Goal: Information Seeking & Learning: Check status

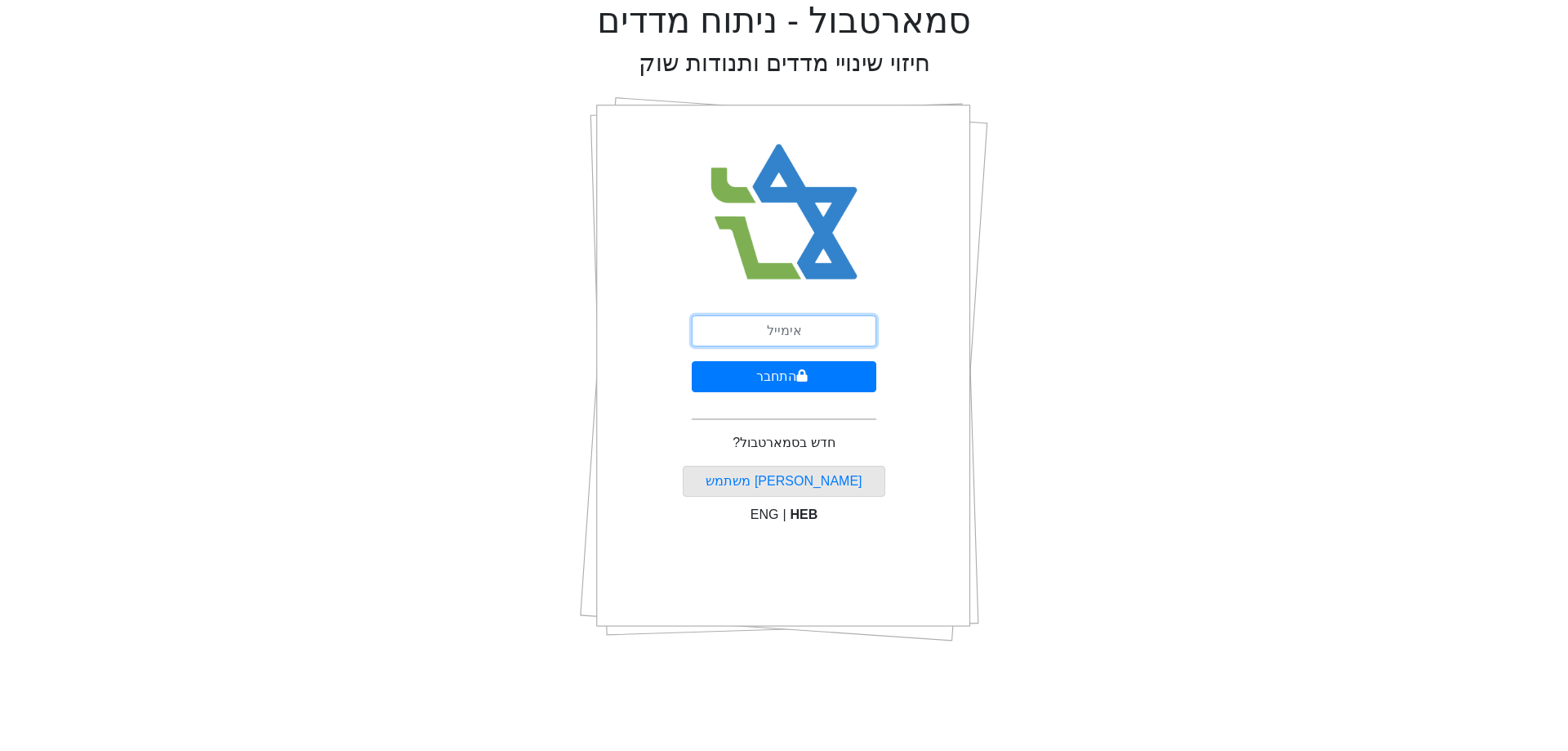
click at [824, 331] on input "email" at bounding box center [784, 331] width 184 height 31
type input "[PERSON_NAME][EMAIL_ADDRESS][DOMAIN_NAME]"
click at [802, 385] on button "התחבר" at bounding box center [784, 376] width 184 height 31
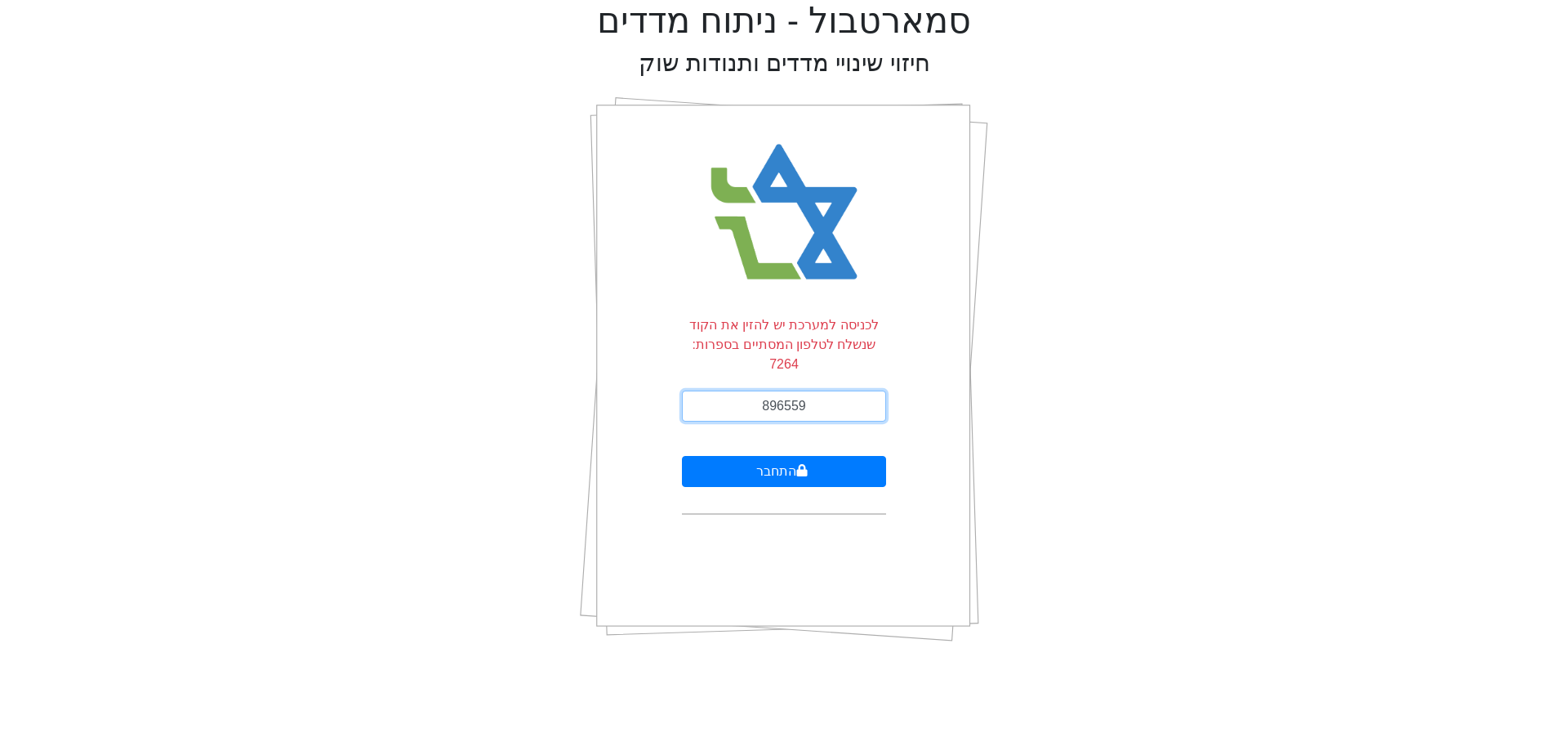
type input "896559"
click at [682, 456] on button "התחבר" at bounding box center [784, 472] width 204 height 31
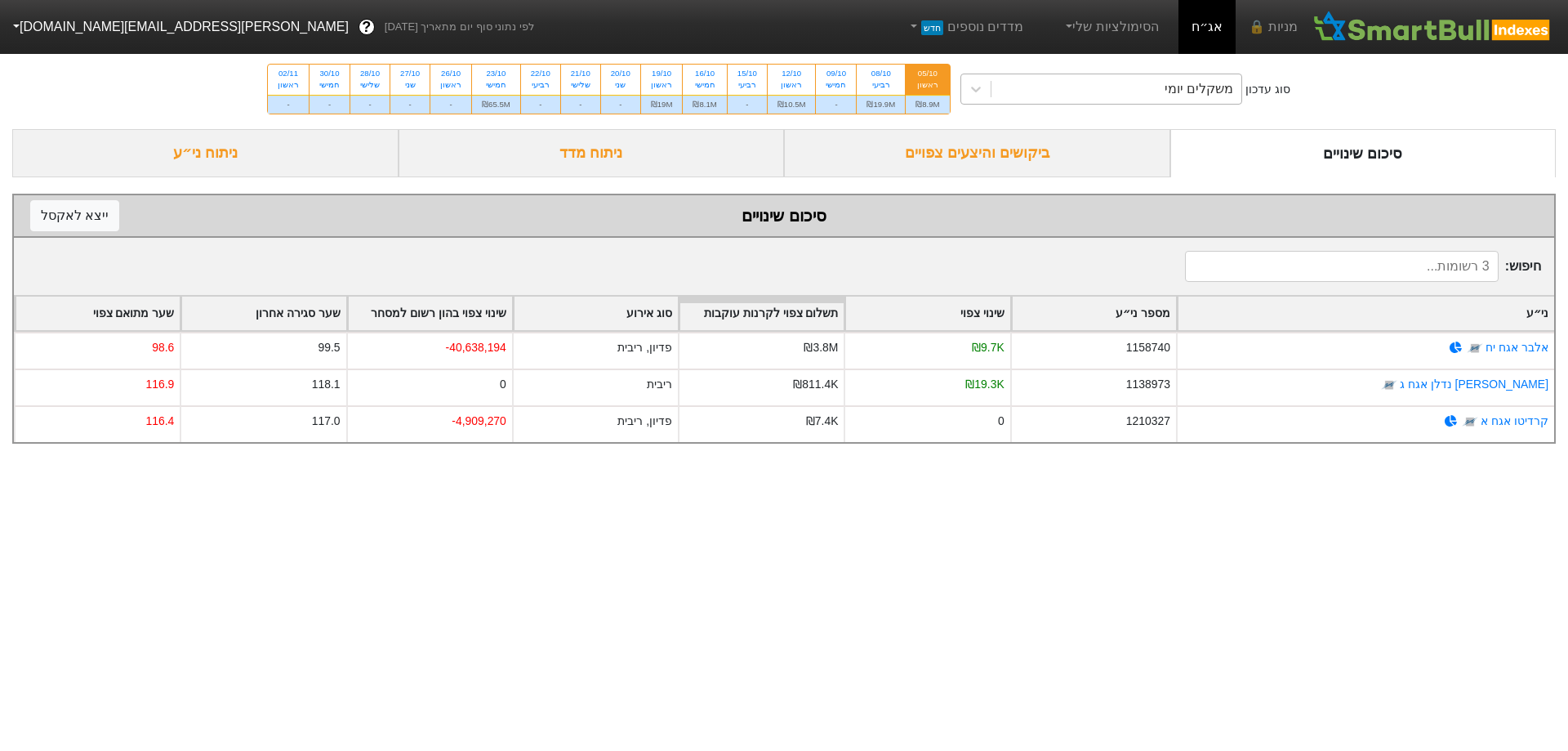
click at [1176, 93] on div "משקלים יומי" at bounding box center [1199, 89] width 68 height 20
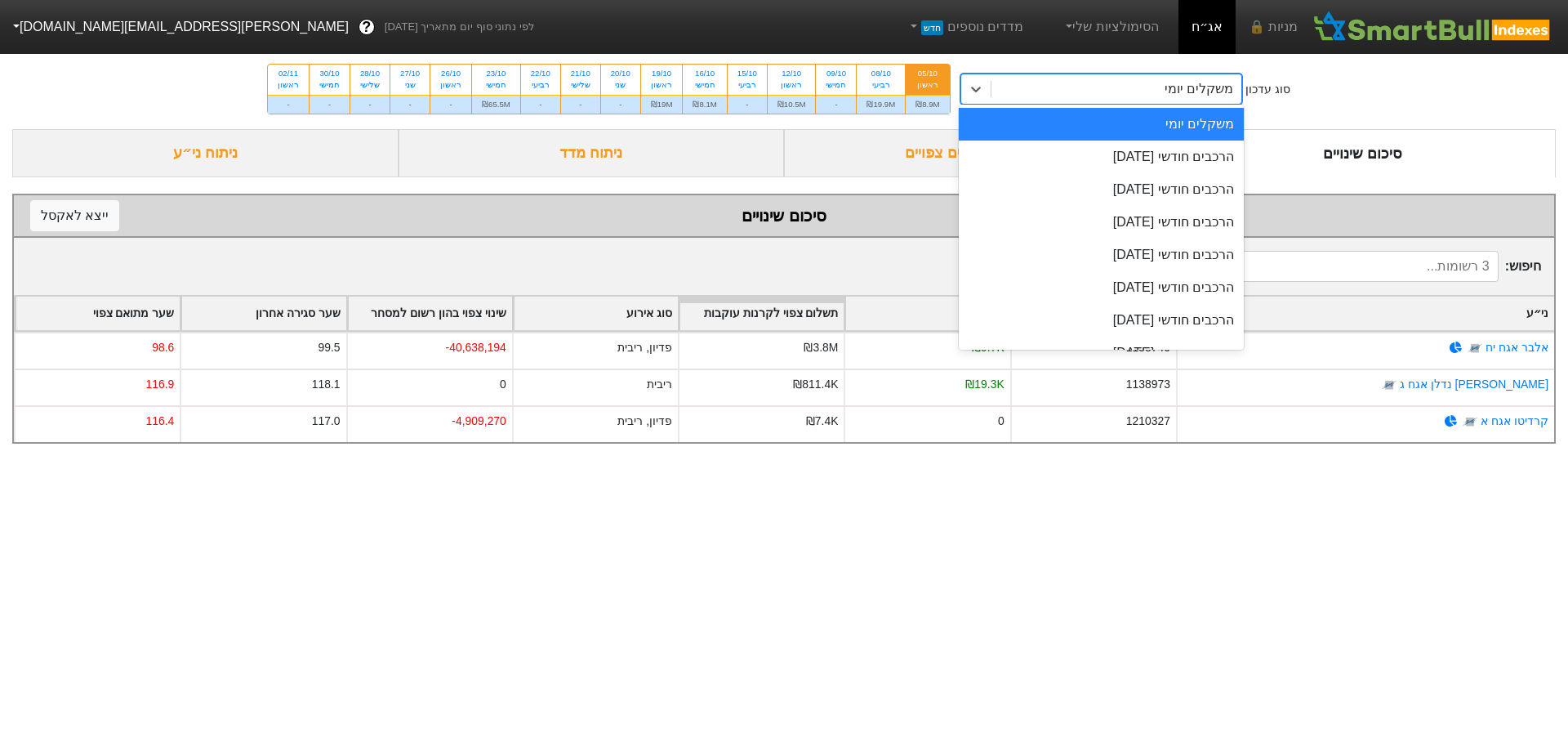
drag, startPoint x: 880, startPoint y: 123, endPoint x: 889, endPoint y: 136, distance: 15.8
click at [883, 128] on div "סוג עדכון option משקלים יומי focused, 1 of 9. 9 results available. Use Up and D…" at bounding box center [784, 89] width 1568 height 80
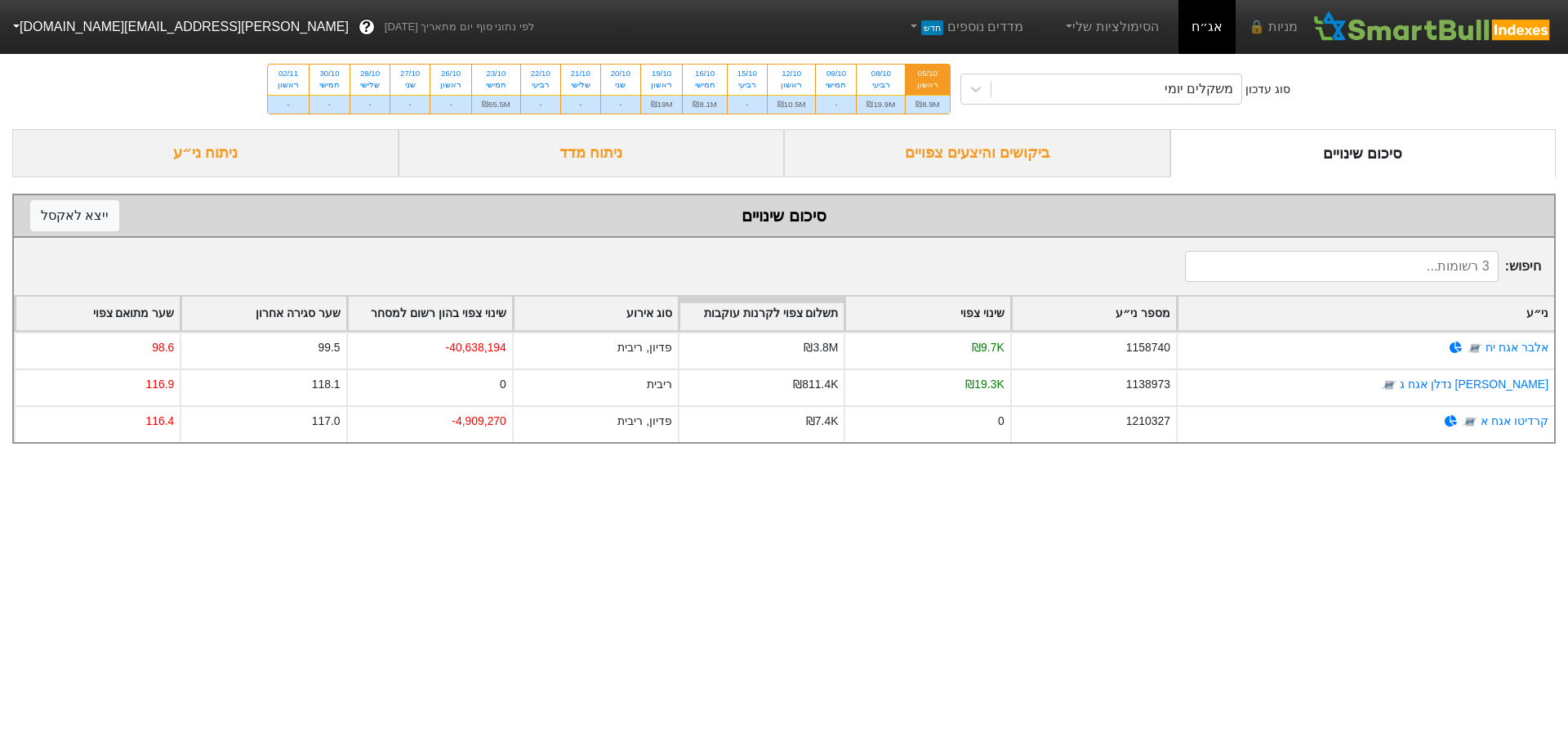
click at [904, 151] on div "ביקושים והיצעים צפויים" at bounding box center [977, 153] width 387 height 48
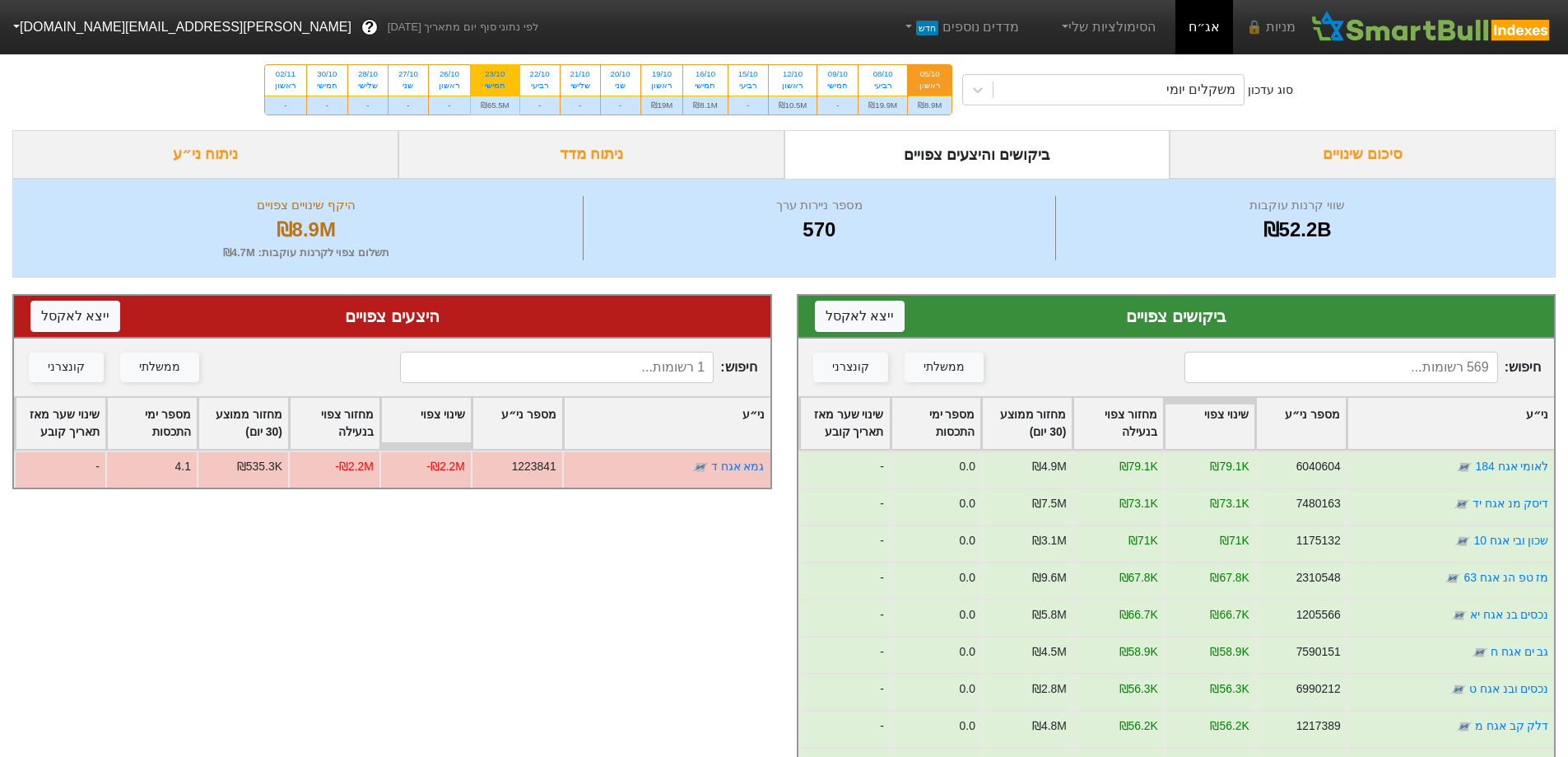
click at [511, 85] on div "23/10 חמישי" at bounding box center [495, 80] width 49 height 30
click at [495, 76] on input "23/10 חמישי ₪65.5M" at bounding box center [489, 71] width 10 height 10
radio input "true"
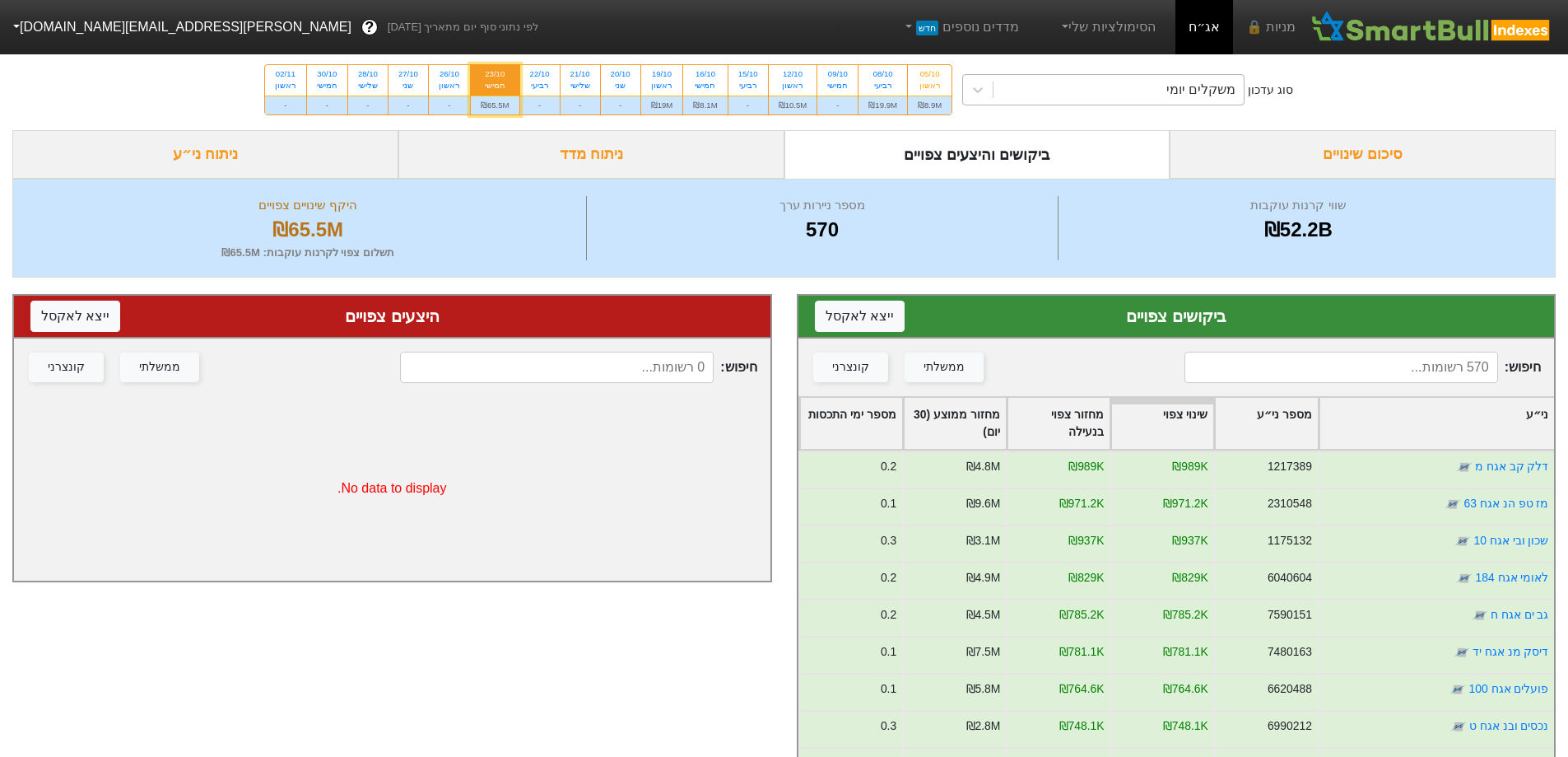
click at [1234, 98] on div "משקלים יומי" at bounding box center [1200, 90] width 69 height 20
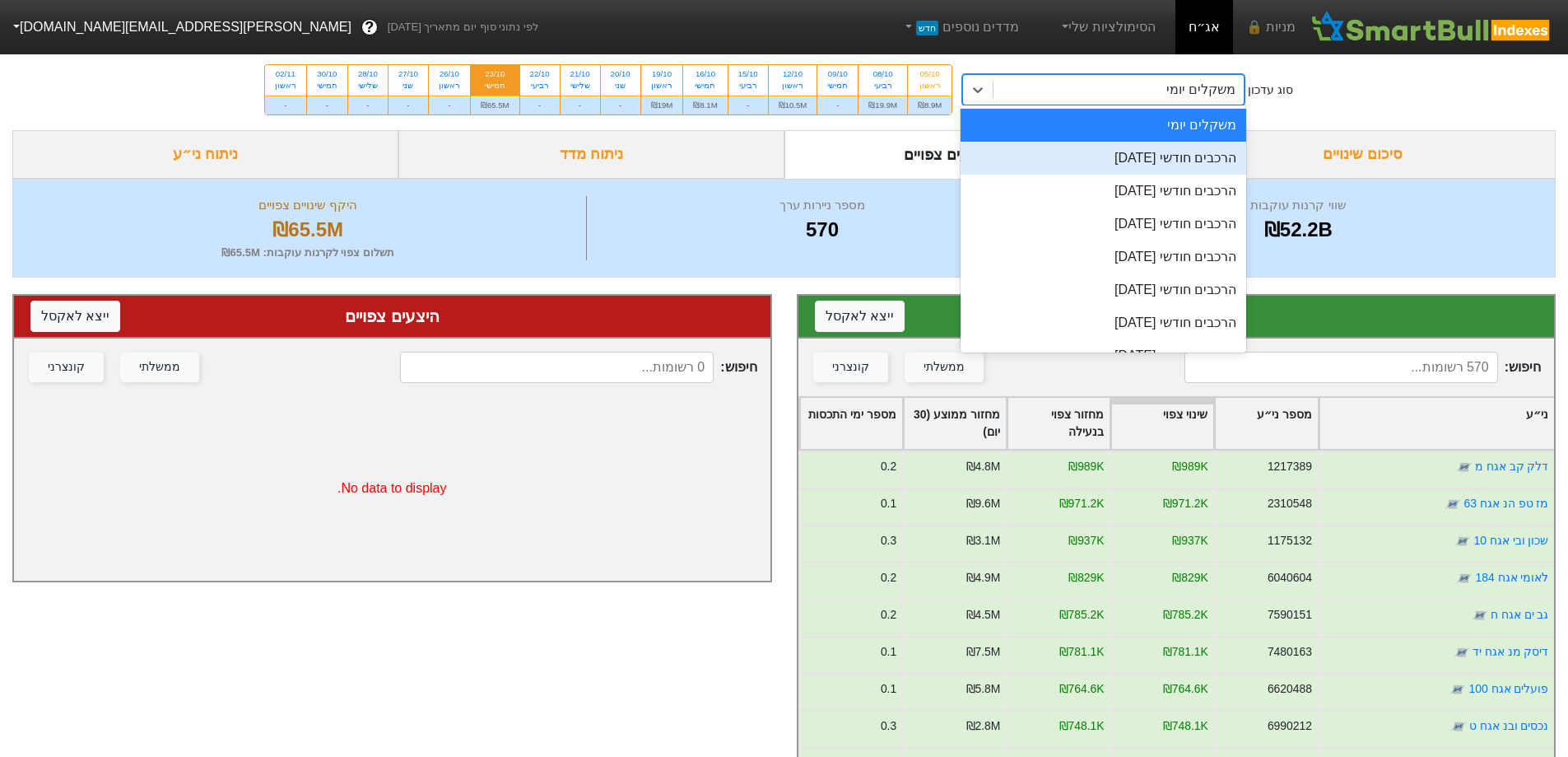
click at [1219, 174] on div "הרכבים חודשי [DATE]" at bounding box center [1103, 158] width 286 height 33
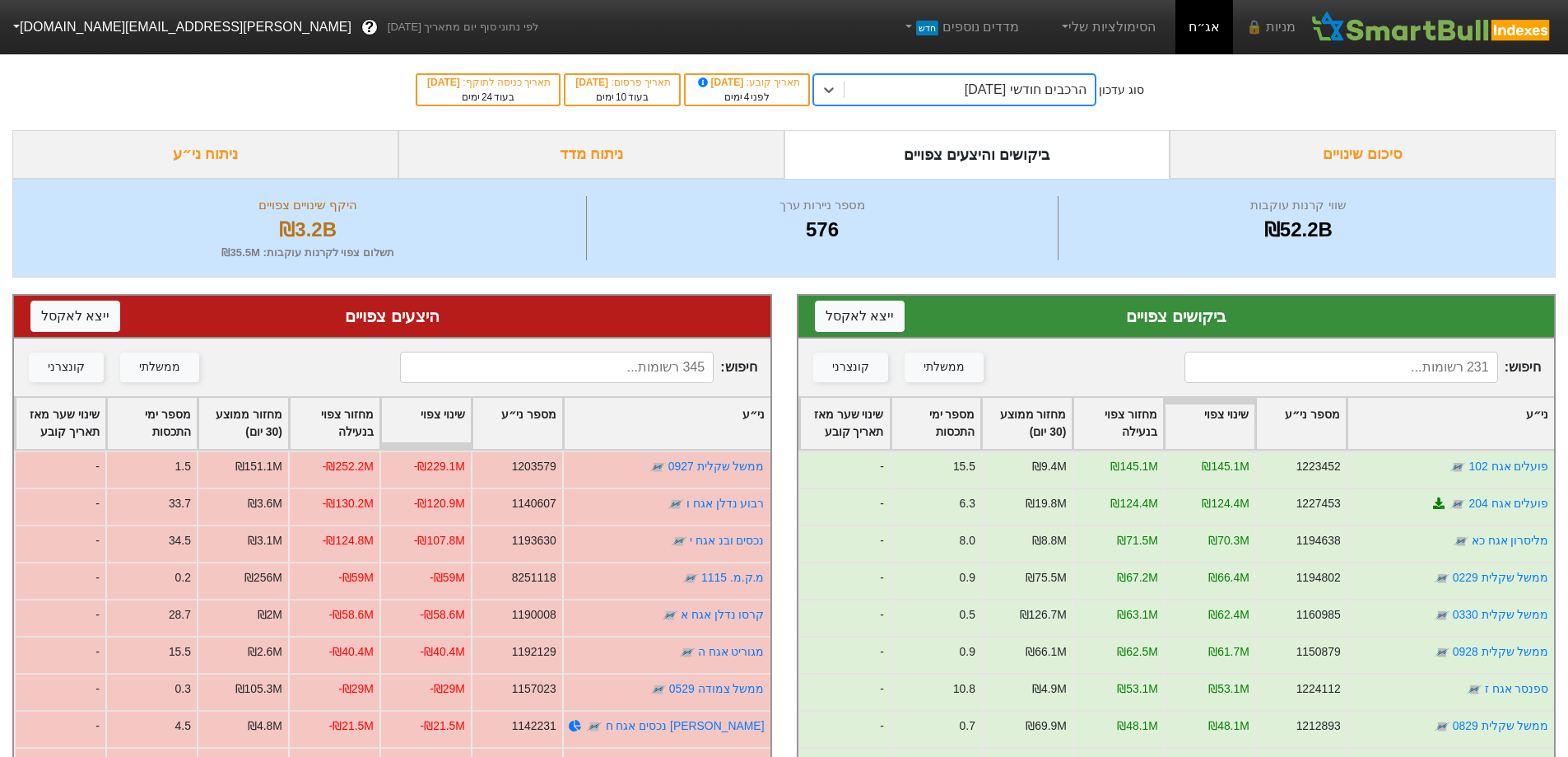
click at [672, 362] on input at bounding box center [557, 367] width 314 height 31
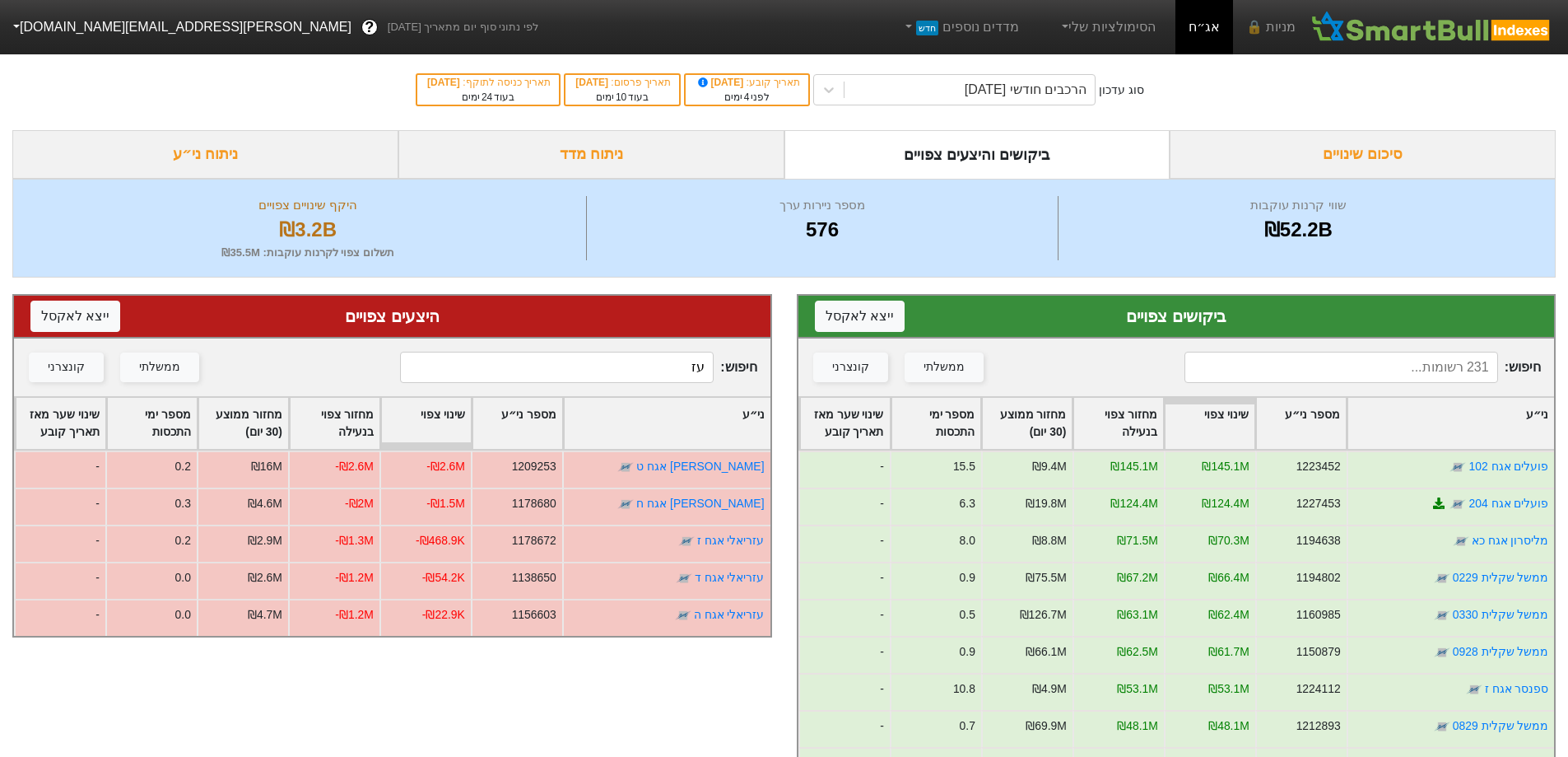
type input "ע"
